Goal: Task Accomplishment & Management: Manage account settings

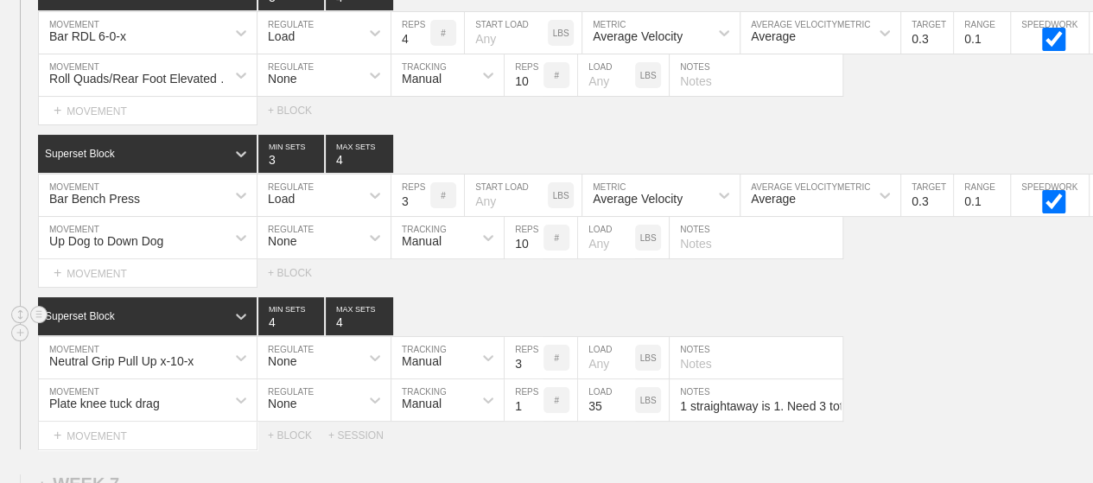
scroll to position [9997, 0]
click at [672, 297] on div "Superset Block 4 MIN SETS 4 MAX SETS" at bounding box center [565, 316] width 1055 height 38
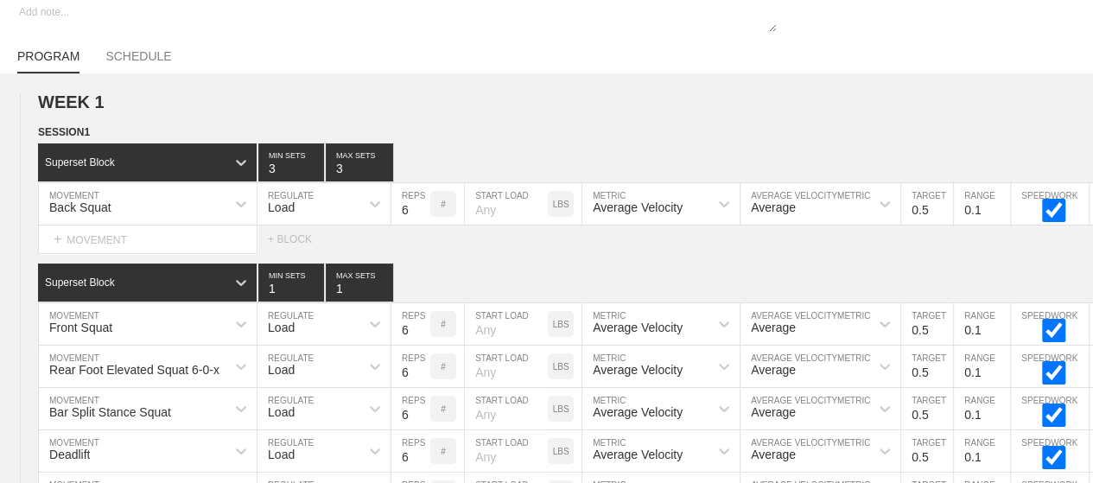
scroll to position [0, 0]
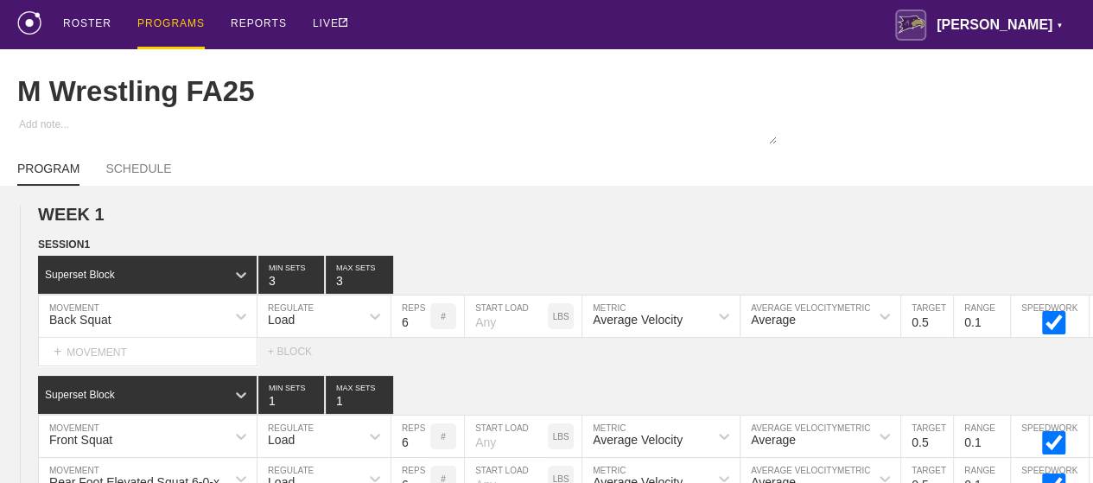
click at [151, 21] on div "PROGRAMS" at bounding box center [170, 24] width 67 height 49
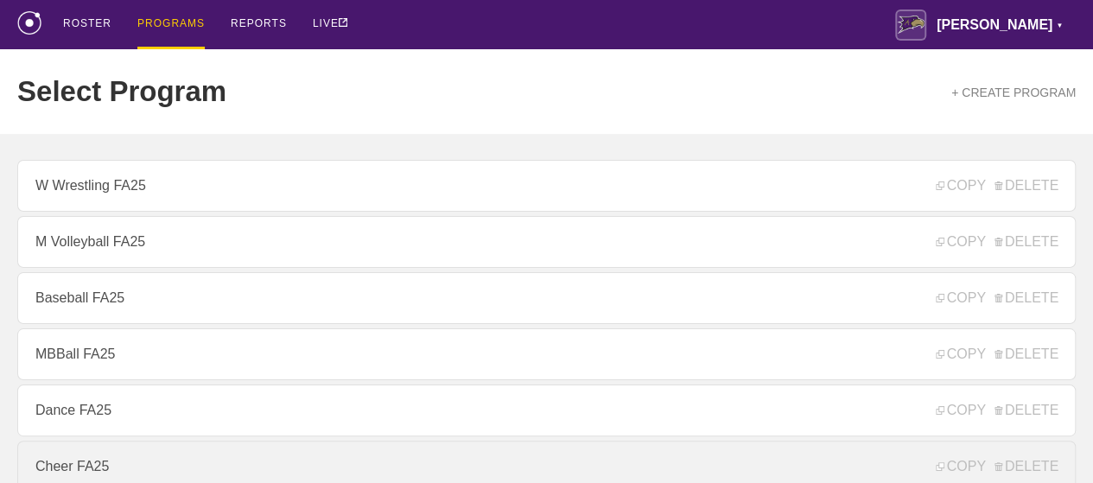
click at [98, 457] on link "Cheer FA25" at bounding box center [546, 467] width 1058 height 52
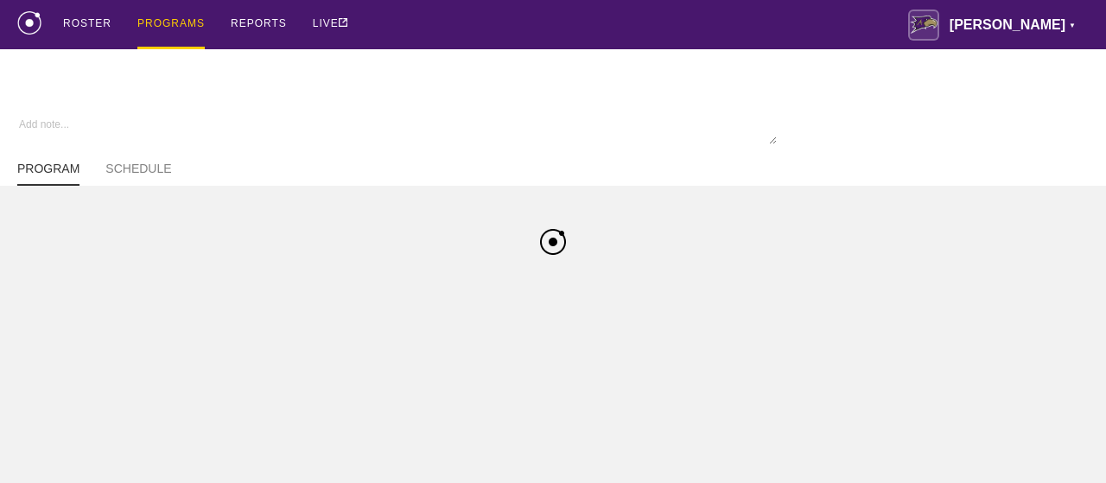
type textarea "x"
type input "Cheer FA25"
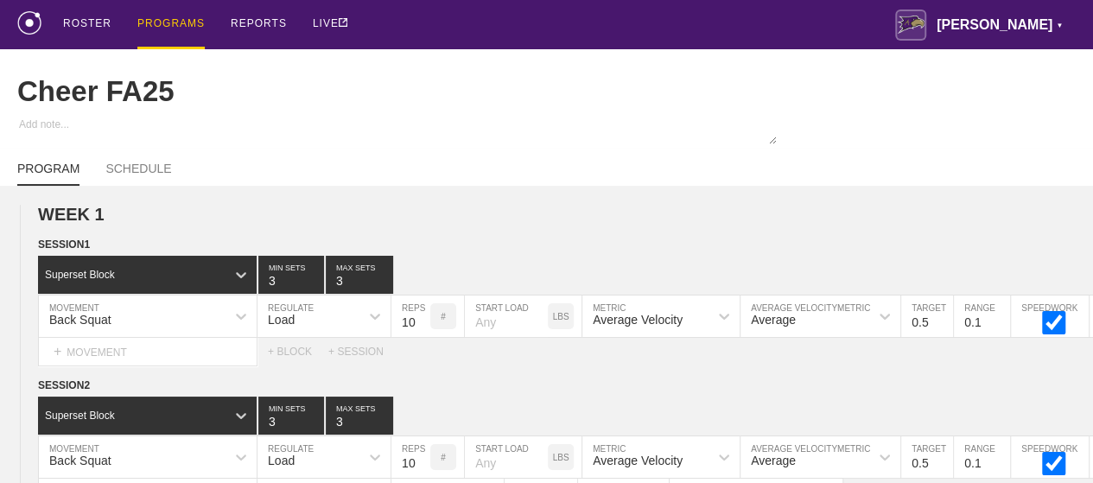
click at [156, 25] on div "PROGRAMS" at bounding box center [170, 24] width 67 height 49
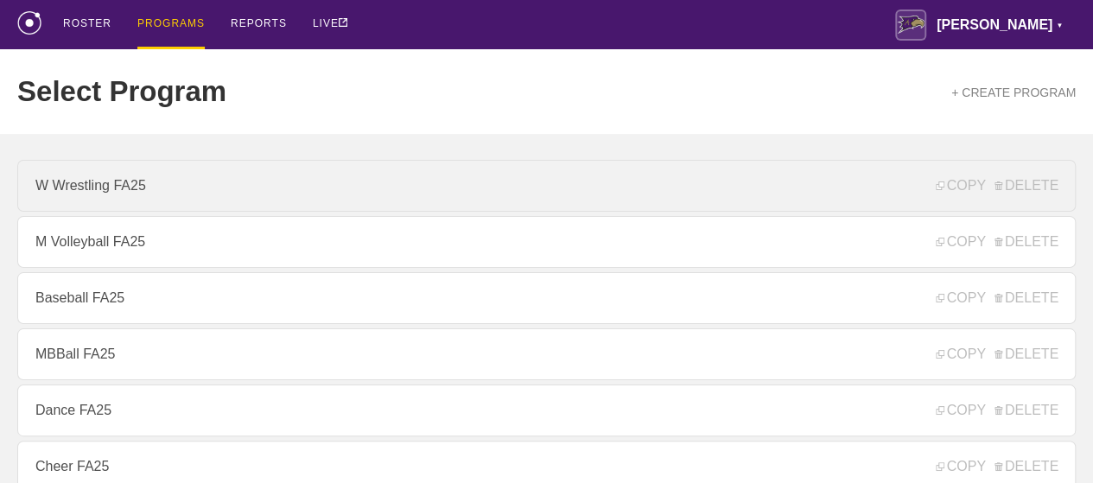
click at [107, 205] on link "W Wrestling FA25" at bounding box center [546, 186] width 1058 height 52
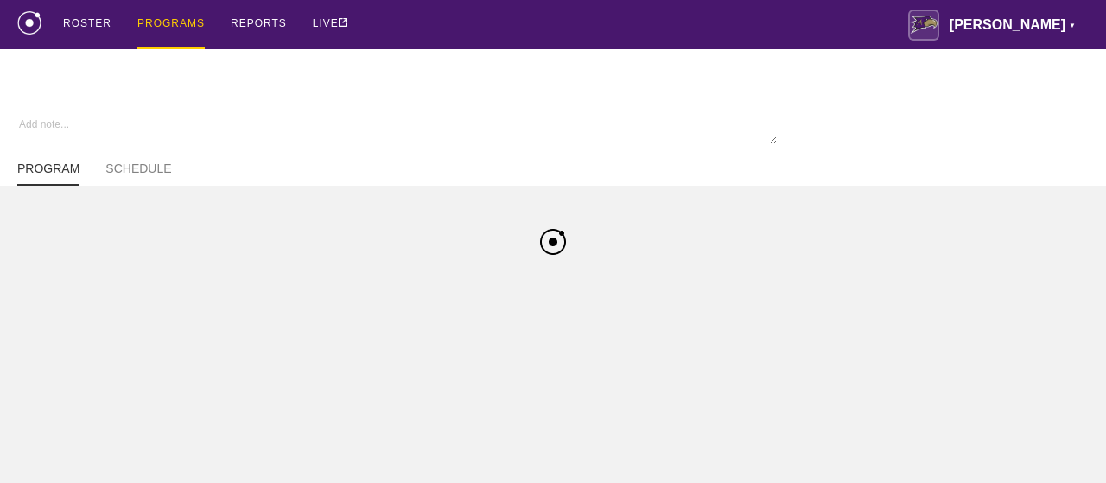
type textarea "x"
type input "W Wrestling FA25"
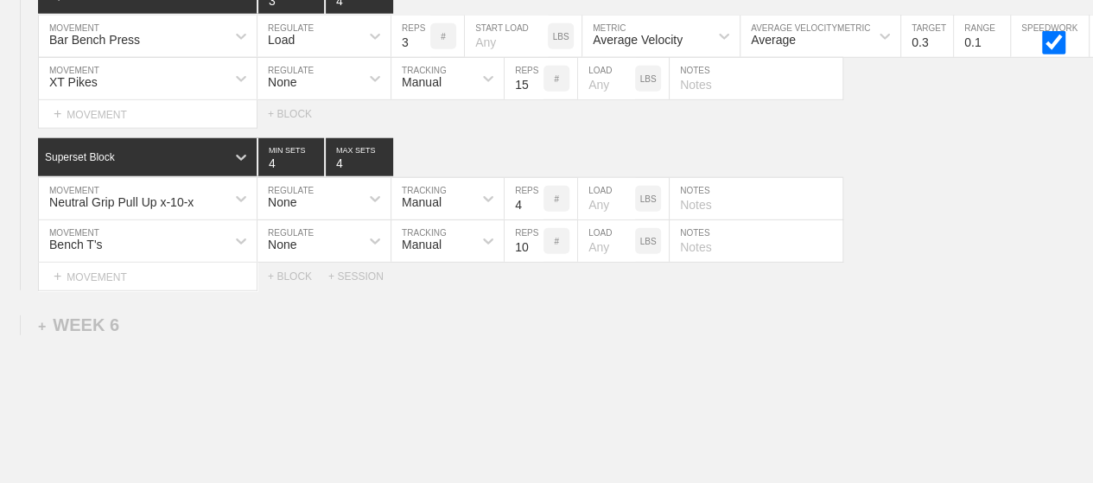
scroll to position [8965, 0]
